Goal: Complete application form

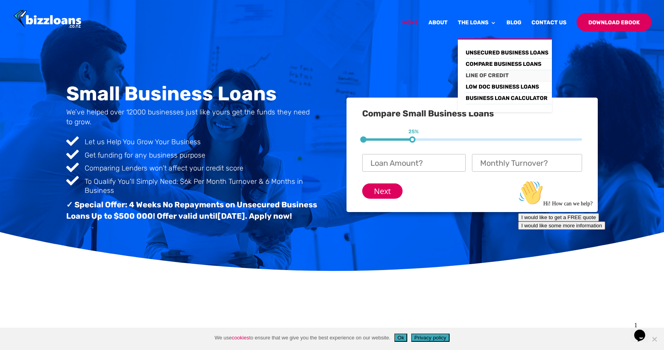
click at [479, 73] on link "Line of Credit" at bounding box center [508, 75] width 86 height 11
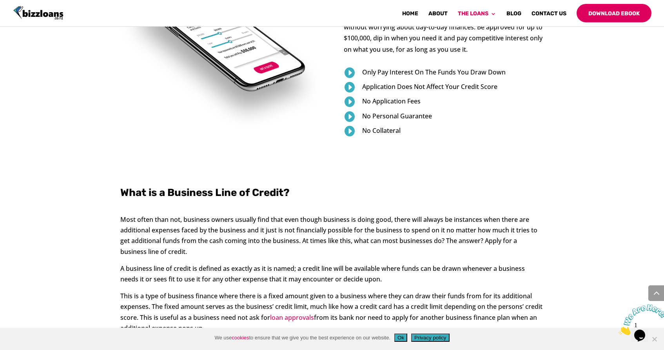
scroll to position [302, 0]
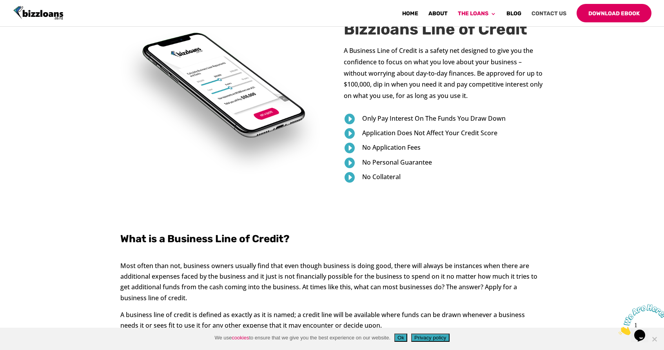
click at [550, 15] on link "Contact Us" at bounding box center [548, 16] width 35 height 11
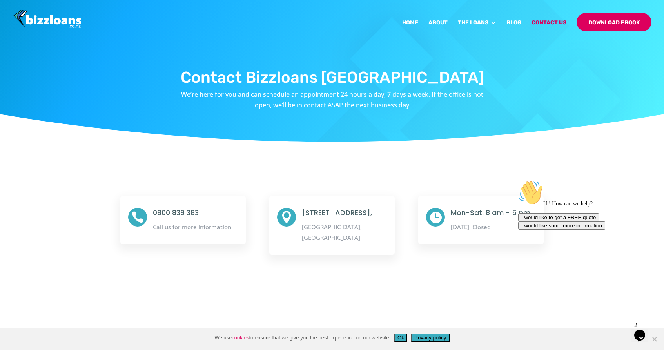
click at [53, 24] on img at bounding box center [47, 19] width 68 height 19
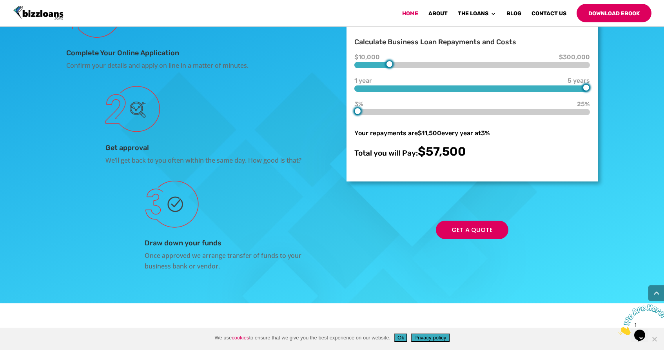
scroll to position [1399, 0]
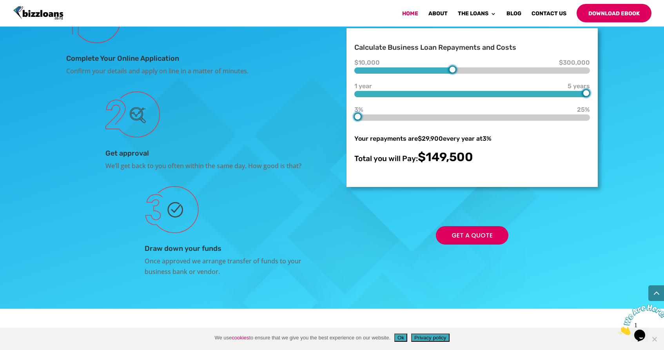
click at [450, 74] on div "$10,000 $130,000 $300,000" at bounding box center [471, 68] width 235 height 11
click at [420, 164] on div "$10,000 $90,000 $300,000 1 year 5 years 5 years 3% 3% 25% Your repayments are $…" at bounding box center [471, 113] width 235 height 101
click at [378, 63] on span "$10,000" at bounding box center [377, 63] width 47 height 0
click at [349, 163] on form "Calculate Business Loan Repayments and Costs $10,000 $10,000 $300,000 1 year 5 …" at bounding box center [471, 107] width 251 height 159
click at [397, 74] on div at bounding box center [471, 70] width 235 height 6
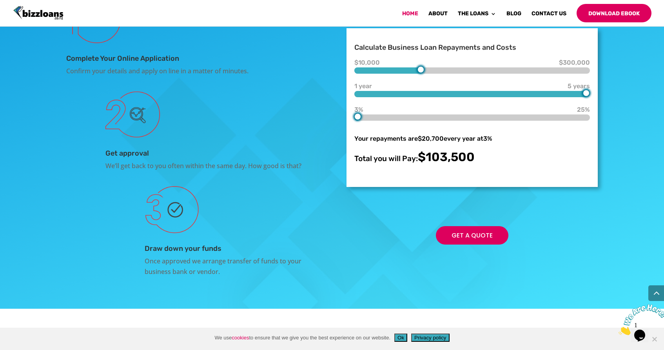
type input "100000"
click at [426, 73] on div at bounding box center [428, 69] width 7 height 7
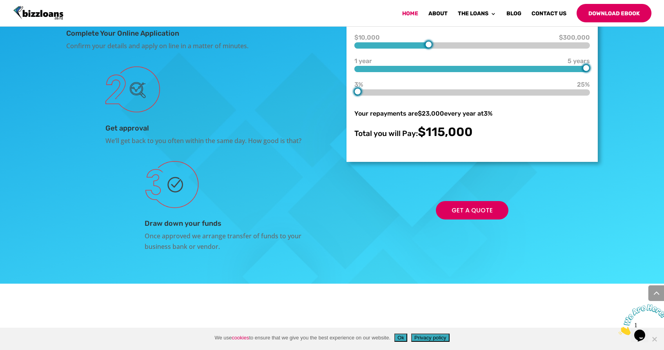
scroll to position [1425, 0]
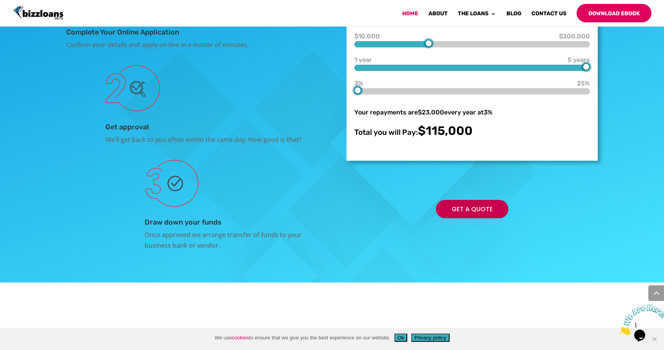
click at [468, 218] on link "Get a Quote" at bounding box center [472, 209] width 72 height 18
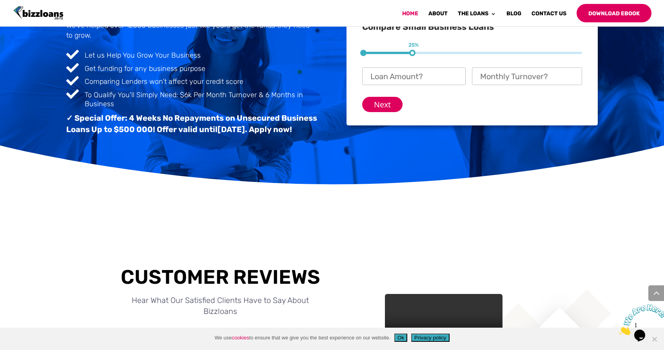
scroll to position [0, 0]
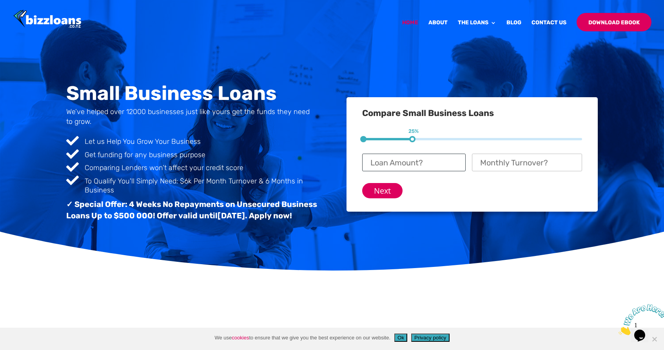
click at [413, 160] on input "Loan Amount? *" at bounding box center [413, 163] width 103 height 18
type input "$ 95,000"
click at [566, 166] on input "Monthly Turnover? *" at bounding box center [527, 163] width 110 height 18
type input "$ 50,000"
click at [388, 193] on input "Next" at bounding box center [382, 190] width 40 height 15
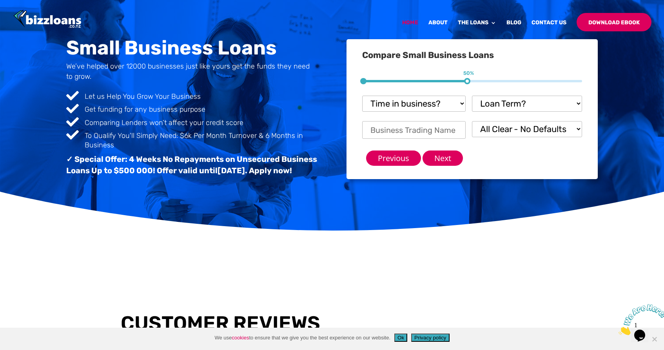
scroll to position [11, 19]
select select "Over 12 months"
select select "24 - 36 months.....you'll need security"
click at [427, 134] on input "Business Trading Name *" at bounding box center [413, 130] width 103 height 18
type input "One- Onehunga Neighbourhood Eatery"
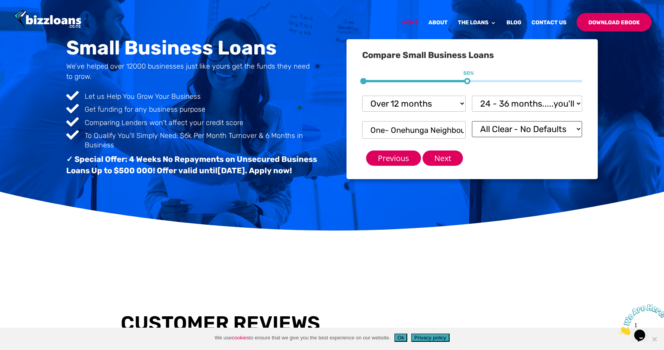
select select "I have Unpaid Defaults"
click at [446, 161] on input "Next" at bounding box center [442, 157] width 40 height 15
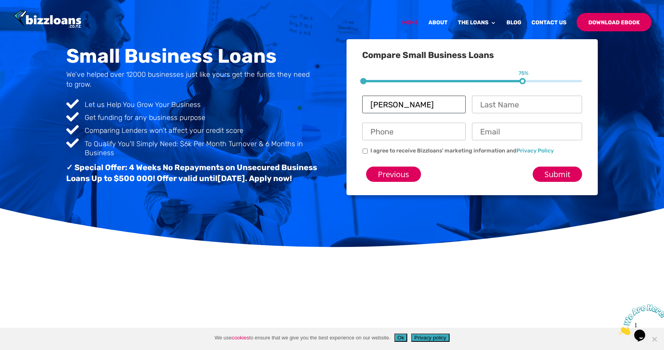
type input "Aniruddha"
type input "Sain"
type input "02040798894"
type input "onehungacafe2024@gmail.com"
click at [367, 151] on li "I agree to receive Bizzloans' marketing information and Privacy Policy" at bounding box center [475, 150] width 226 height 8
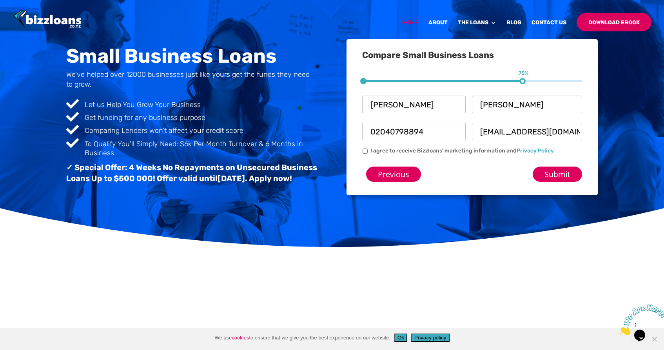
click at [367, 151] on input "I agree to receive Bizzloans' marketing information and Privacy Policy" at bounding box center [364, 150] width 5 height 5
checkbox input "true"
click at [549, 174] on input "Submit" at bounding box center [556, 173] width 49 height 15
